Goal: Task Accomplishment & Management: Manage account settings

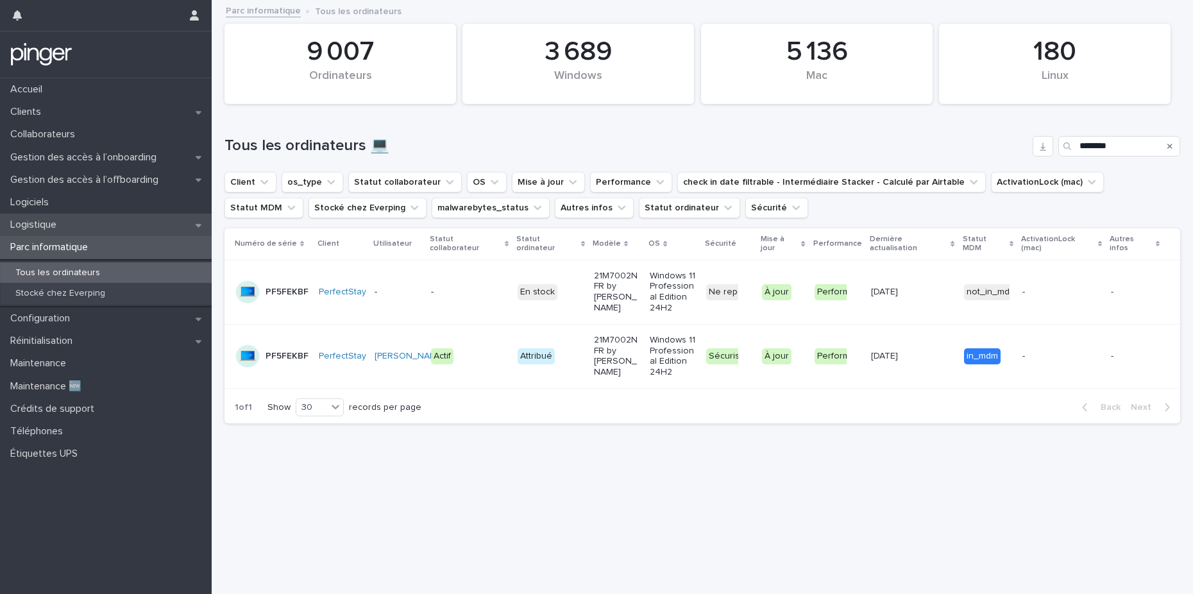
click at [91, 223] on div "Logistique" at bounding box center [106, 225] width 212 height 22
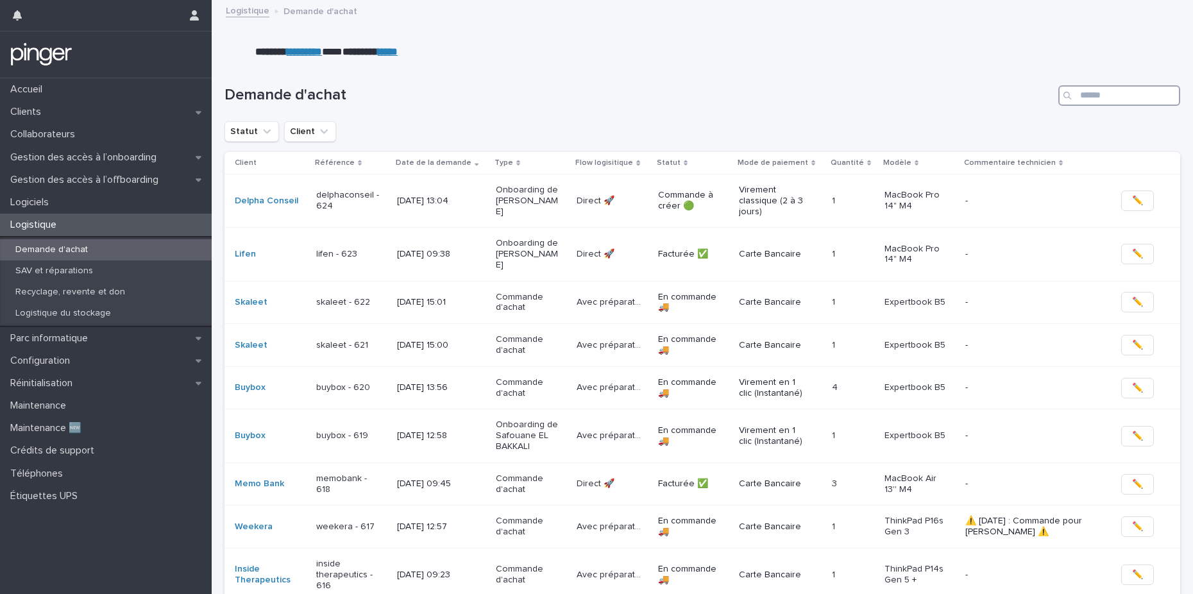
click at [1109, 92] on input "Search" at bounding box center [1119, 95] width 122 height 21
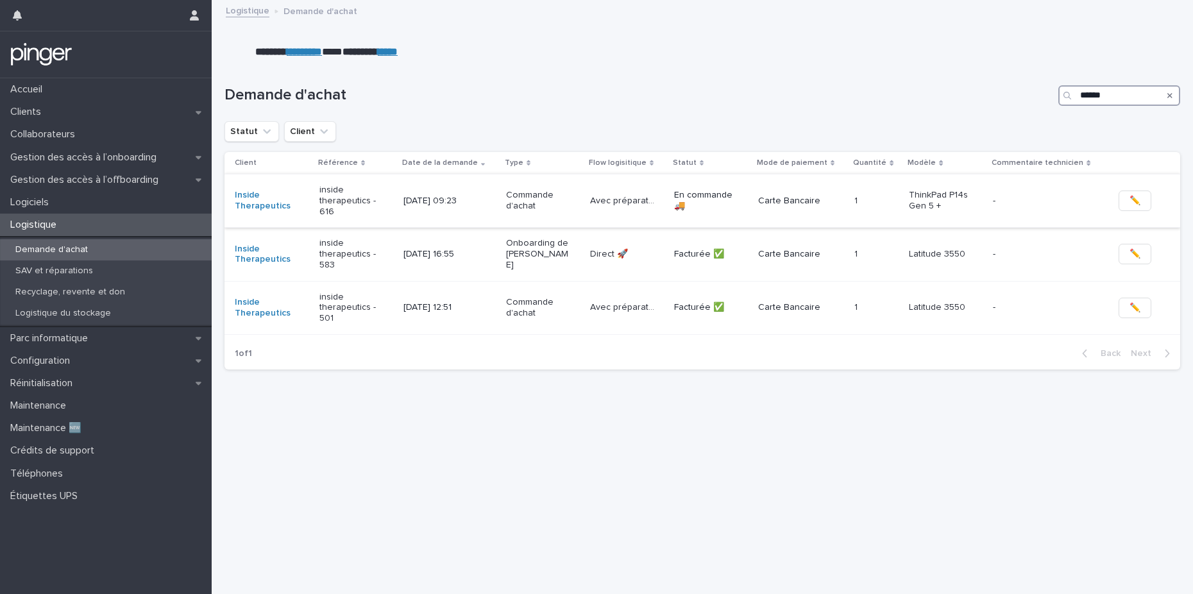
type input "******"
click at [467, 194] on div "[DATE] 09:23" at bounding box center [435, 199] width 64 height 13
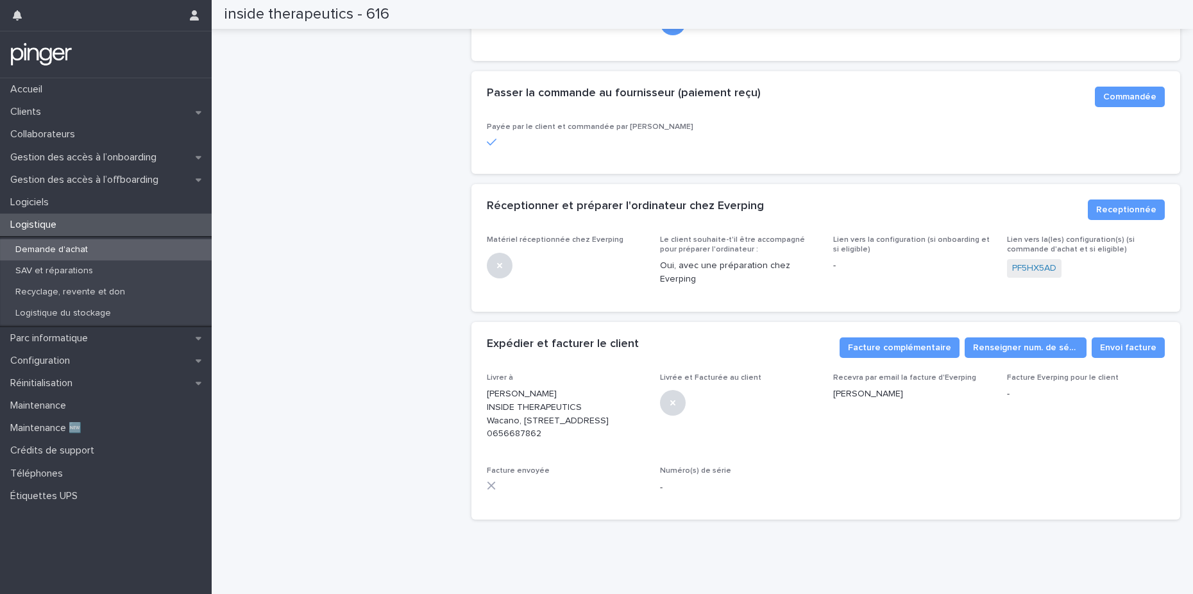
scroll to position [401, 0]
click at [1137, 203] on span "Receptionnée" at bounding box center [1126, 209] width 60 height 13
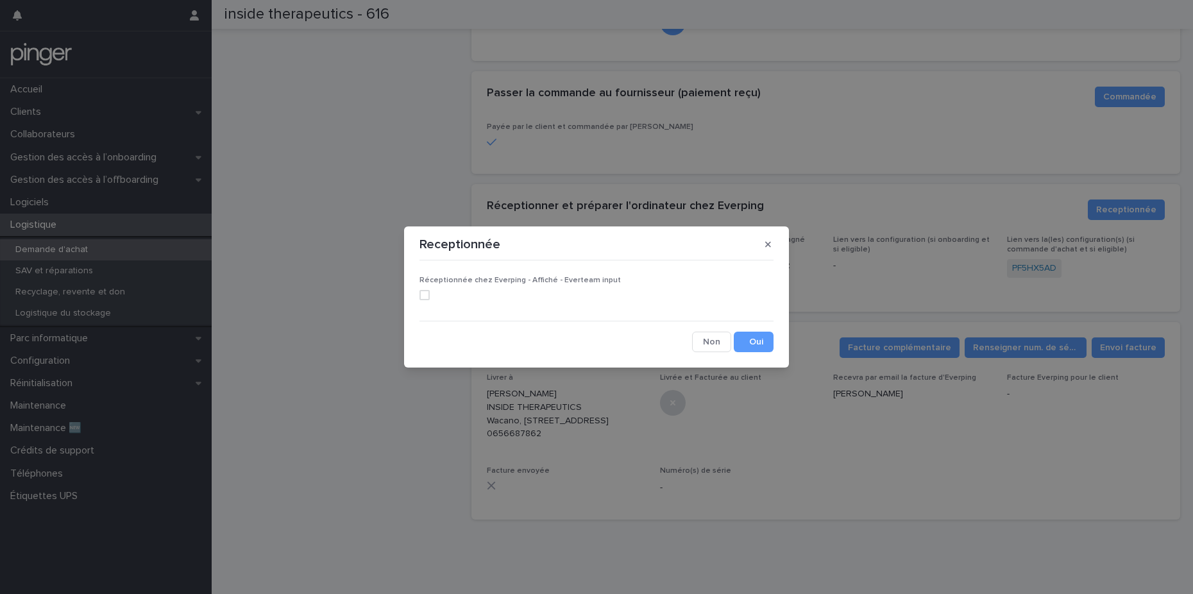
click at [421, 296] on span at bounding box center [424, 295] width 10 height 10
click at [753, 346] on button "Save" at bounding box center [754, 341] width 40 height 21
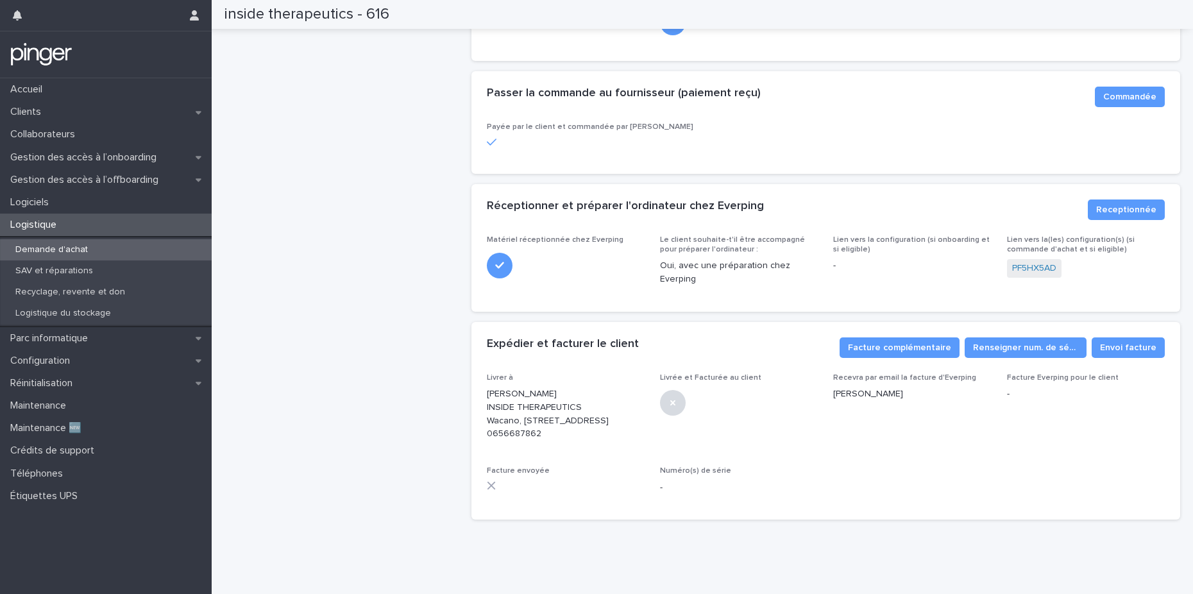
click at [489, 390] on p "[PERSON_NAME] INSIDE THERAPEUTICS Wacano, [STREET_ADDRESS] 0656687862" at bounding box center [566, 413] width 158 height 53
drag, startPoint x: 521, startPoint y: 398, endPoint x: 581, endPoint y: 398, distance: 59.6
click at [581, 398] on p "[PERSON_NAME] INSIDE THERAPEUTICS Wacano, [STREET_ADDRESS] 0656687862" at bounding box center [566, 413] width 158 height 53
copy p "[STREET_ADDRESS]"
click at [487, 402] on p "[PERSON_NAME] INSIDE THERAPEUTICS Wacano, [STREET_ADDRESS] 0656687862" at bounding box center [566, 413] width 158 height 53
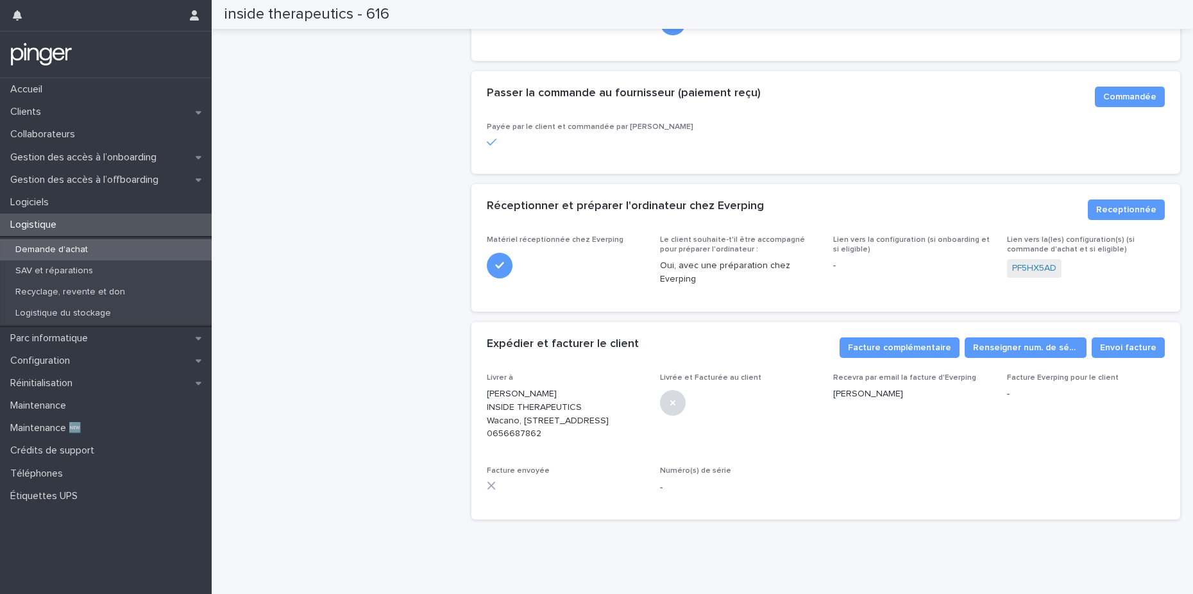
click at [497, 396] on p "[PERSON_NAME] INSIDE THERAPEUTICS Wacano, [STREET_ADDRESS] 0656687862" at bounding box center [566, 413] width 158 height 53
copy p "Wacano"
click at [736, 388] on div at bounding box center [739, 401] width 158 height 28
drag, startPoint x: 482, startPoint y: 423, endPoint x: 554, endPoint y: 423, distance: 71.8
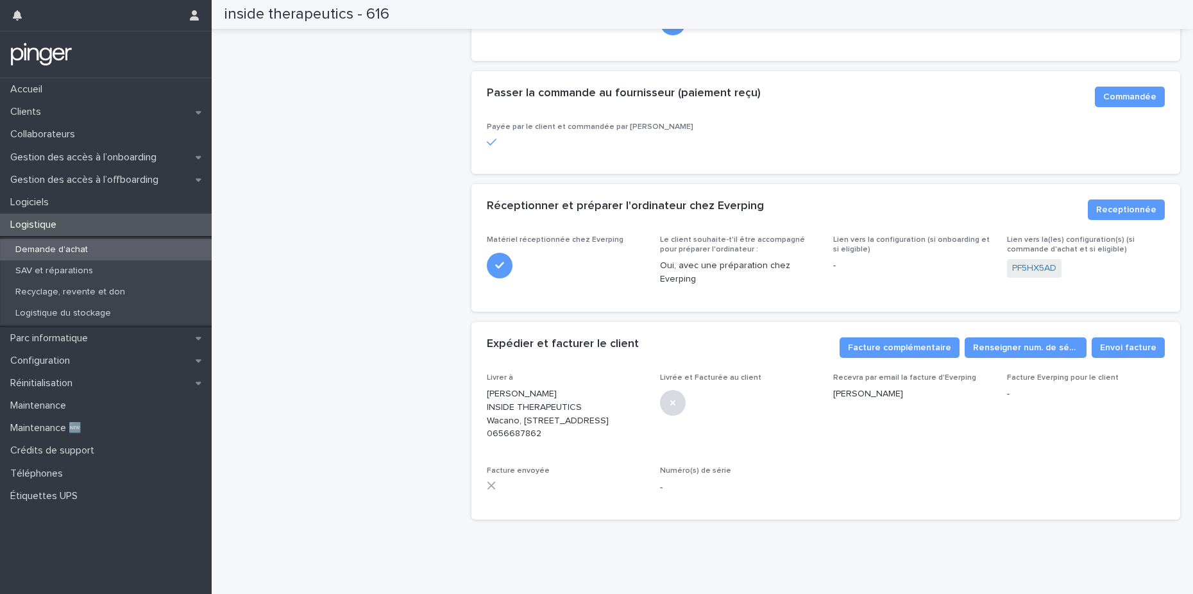
click at [554, 423] on div "Livrer à [PERSON_NAME] INSIDE THERAPEUTICS Wacano, [STREET_ADDRESS] Métropolita…" at bounding box center [825, 446] width 709 height 147
copy p "0656687862"
click at [380, 85] on div "inside therapeutics - 616 En configuration ⏸️ Commande Avec préparation 🛠️ Comm…" at bounding box center [342, 97] width 237 height 866
drag, startPoint x: 224, startPoint y: 12, endPoint x: 394, endPoint y: 12, distance: 170.6
click at [394, 12] on div "inside therapeutics - 616" at bounding box center [697, 14] width 946 height 29
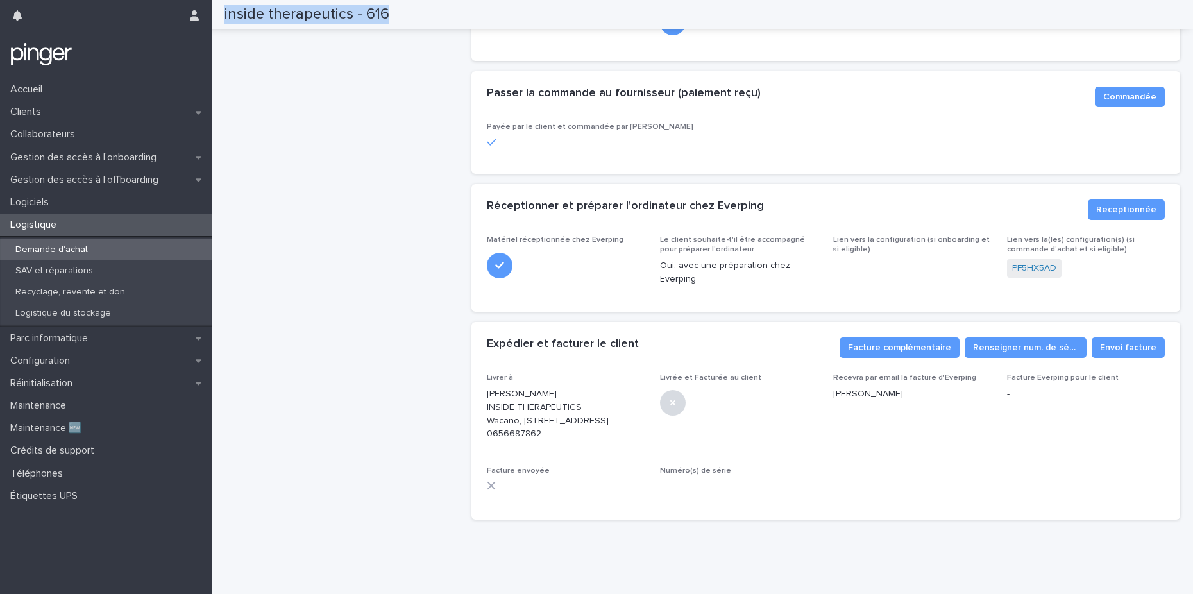
copy h2 "inside therapeutics - 616"
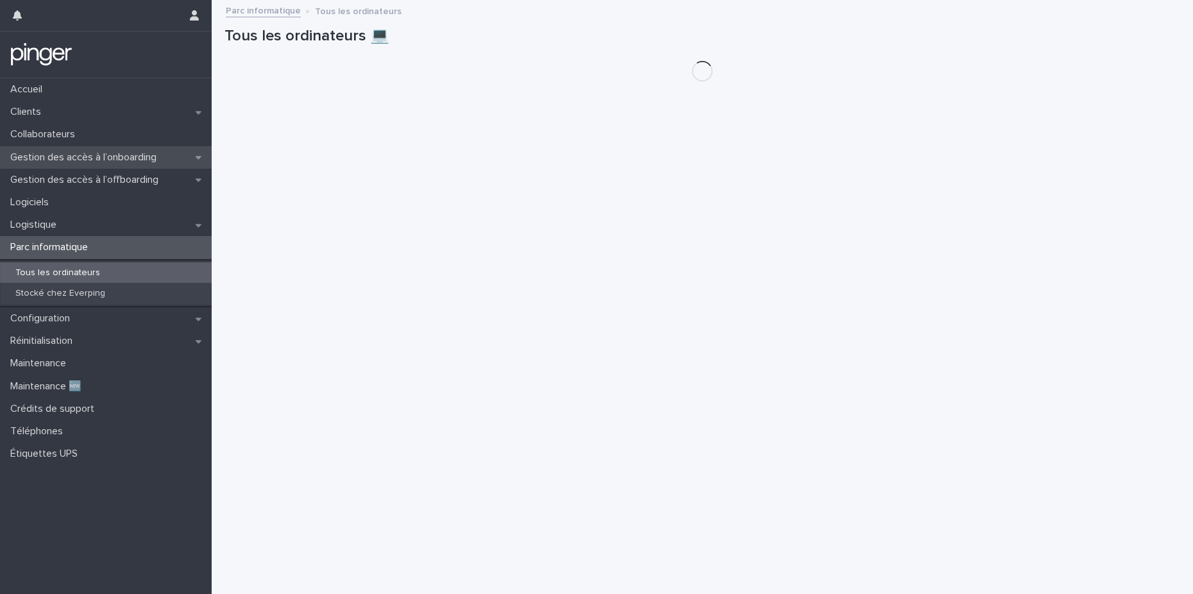
click at [85, 147] on div "Gestion des accès à l’onboarding" at bounding box center [106, 157] width 212 height 22
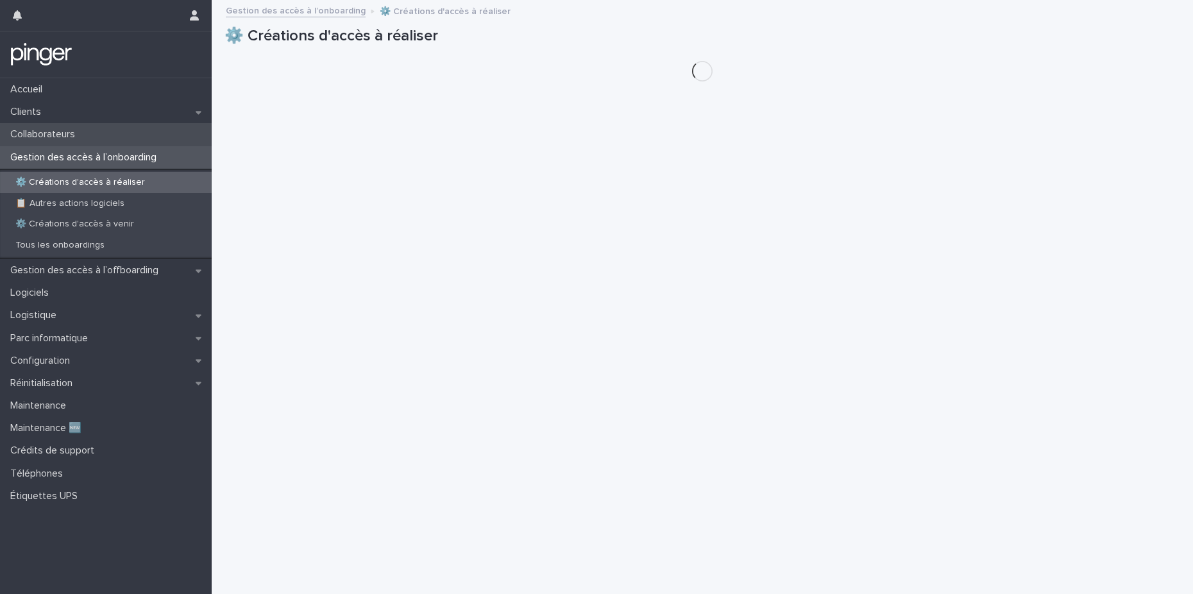
click at [87, 142] on div "Collaborateurs" at bounding box center [106, 134] width 212 height 22
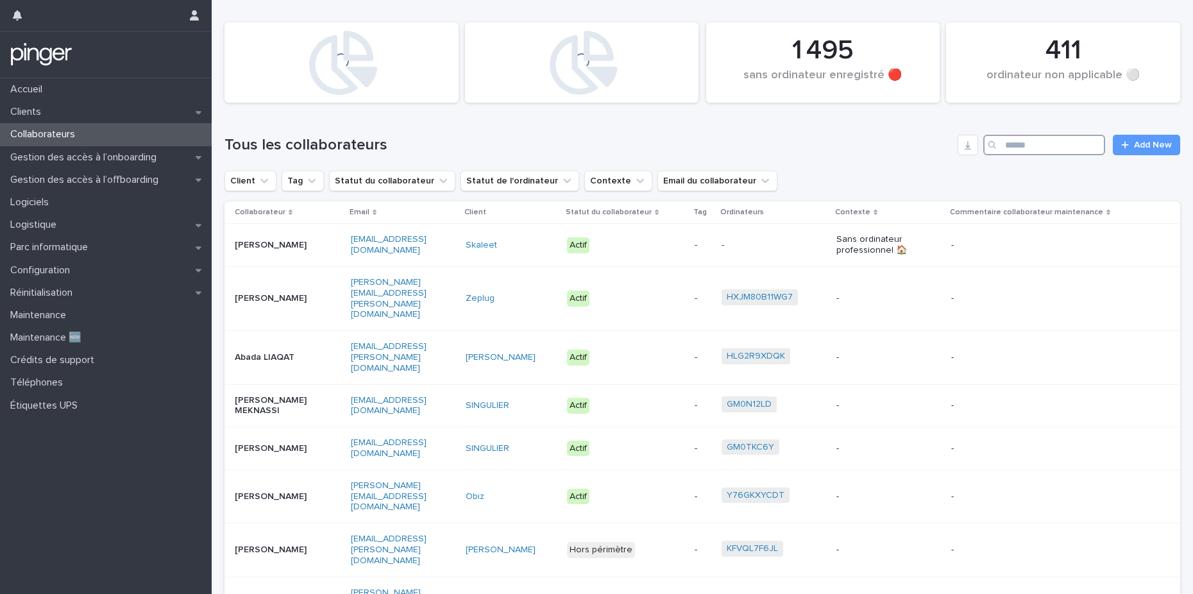
click at [1043, 149] on input "Search" at bounding box center [1044, 145] width 122 height 21
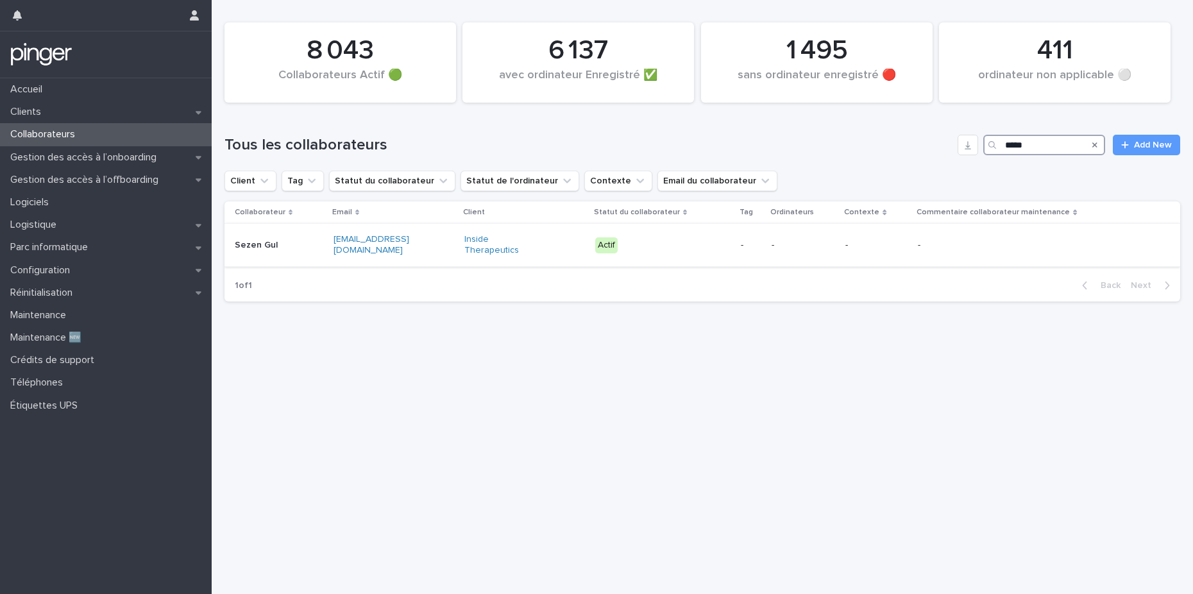
type input "*****"
